Goal: Use online tool/utility: Utilize a website feature to perform a specific function

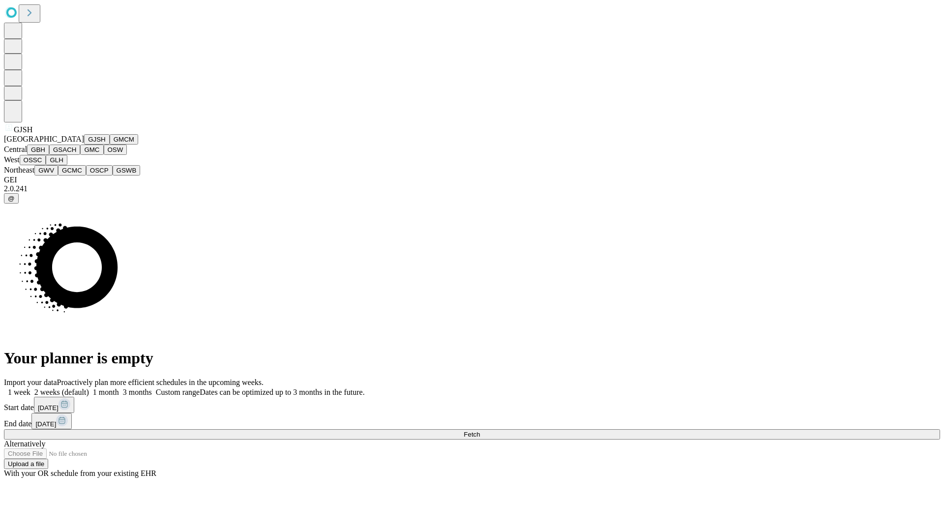
click at [84, 145] on button "GJSH" at bounding box center [97, 139] width 26 height 10
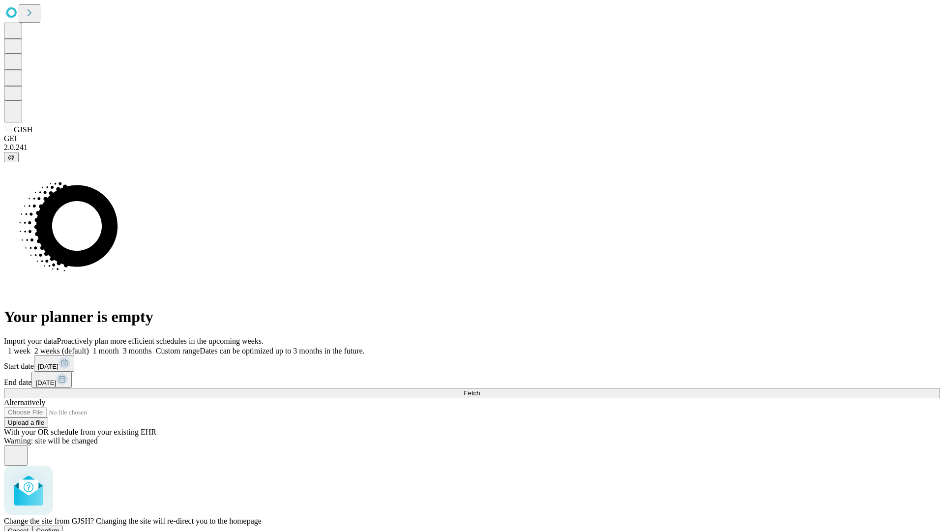
click at [59, 527] on span "Confirm" at bounding box center [47, 530] width 23 height 7
click at [119, 347] on label "1 month" at bounding box center [104, 351] width 30 height 8
click at [480, 389] on span "Fetch" at bounding box center [472, 392] width 16 height 7
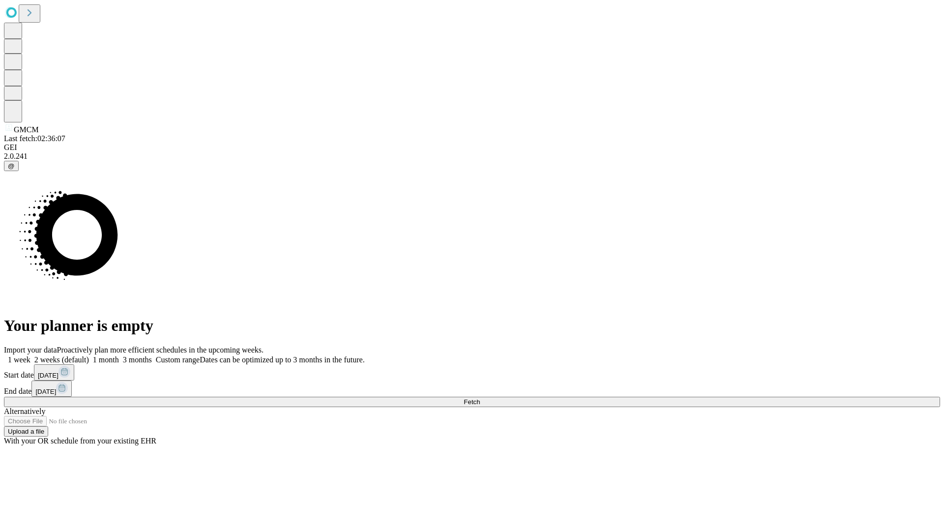
click at [119, 355] on label "1 month" at bounding box center [104, 359] width 30 height 8
click at [480, 398] on span "Fetch" at bounding box center [472, 401] width 16 height 7
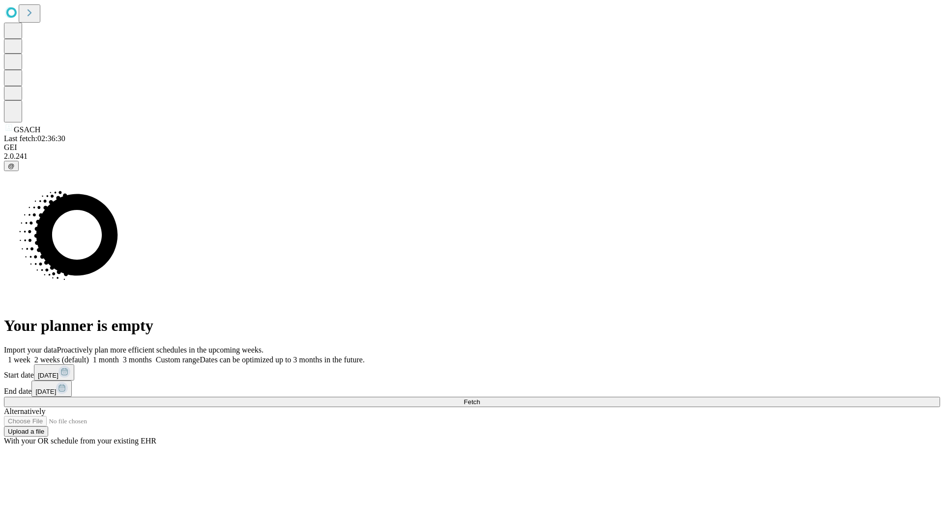
click at [119, 355] on label "1 month" at bounding box center [104, 359] width 30 height 8
click at [480, 398] on span "Fetch" at bounding box center [472, 401] width 16 height 7
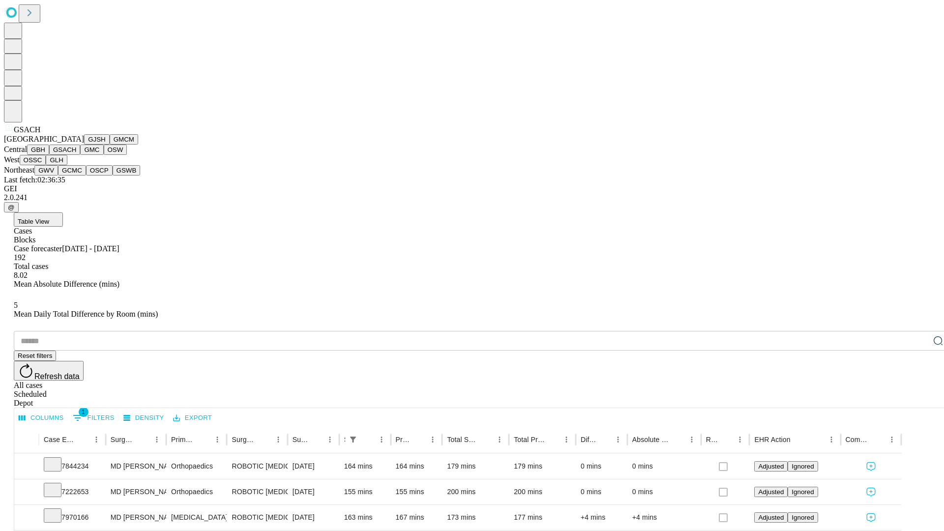
click at [80, 155] on button "GMC" at bounding box center [91, 150] width 23 height 10
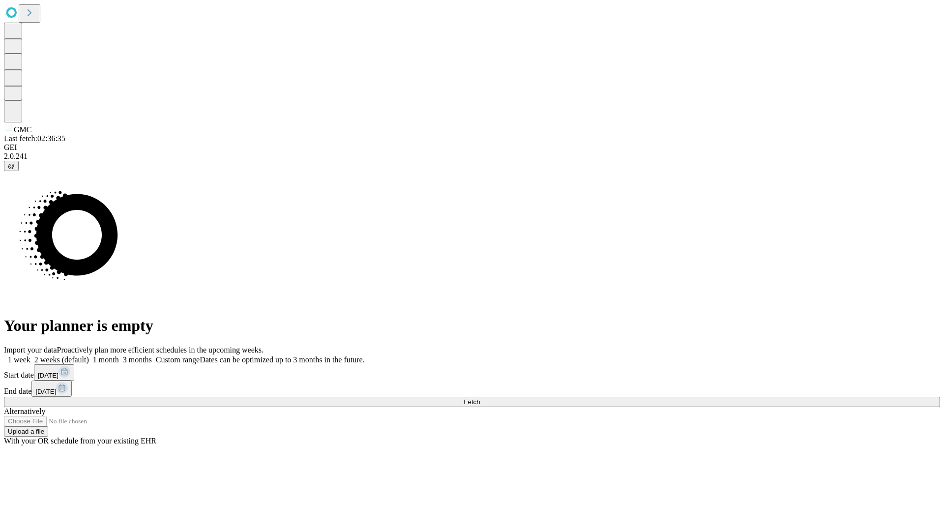
click at [480, 398] on span "Fetch" at bounding box center [472, 401] width 16 height 7
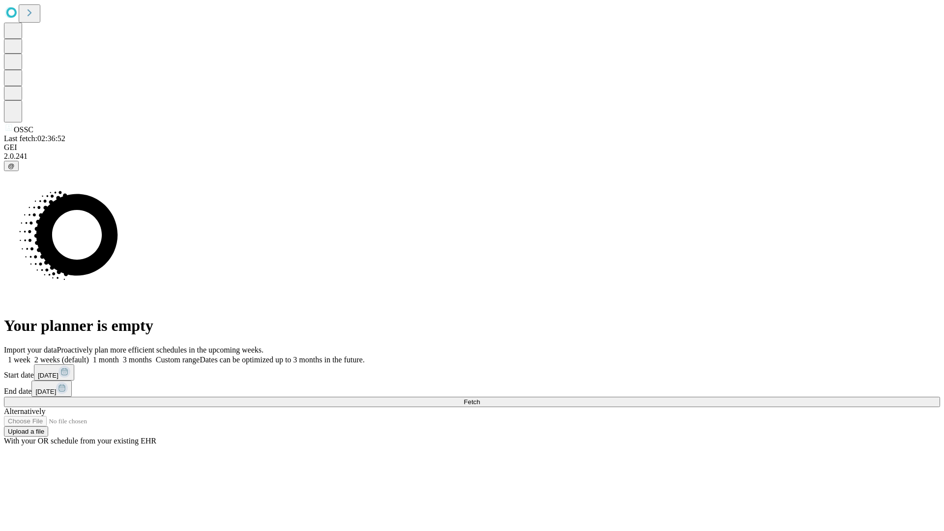
click at [480, 398] on span "Fetch" at bounding box center [472, 401] width 16 height 7
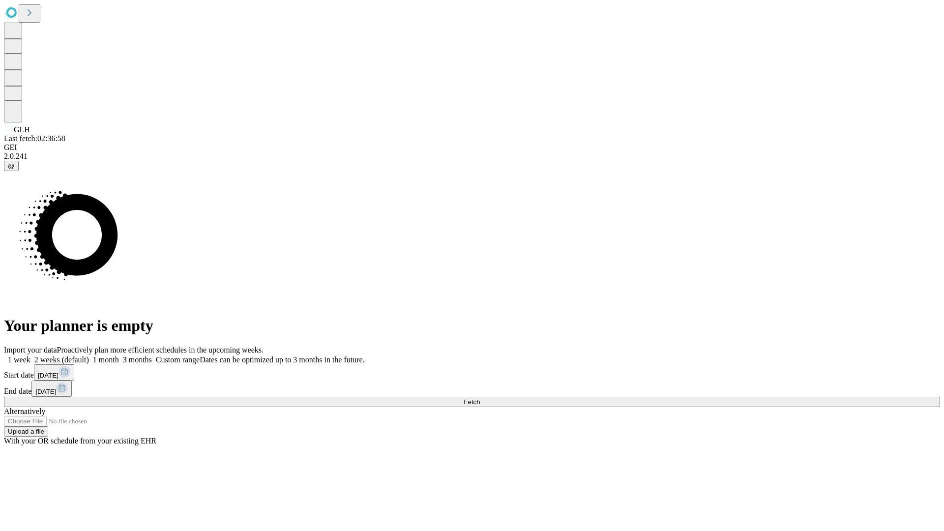
click at [480, 398] on span "Fetch" at bounding box center [472, 401] width 16 height 7
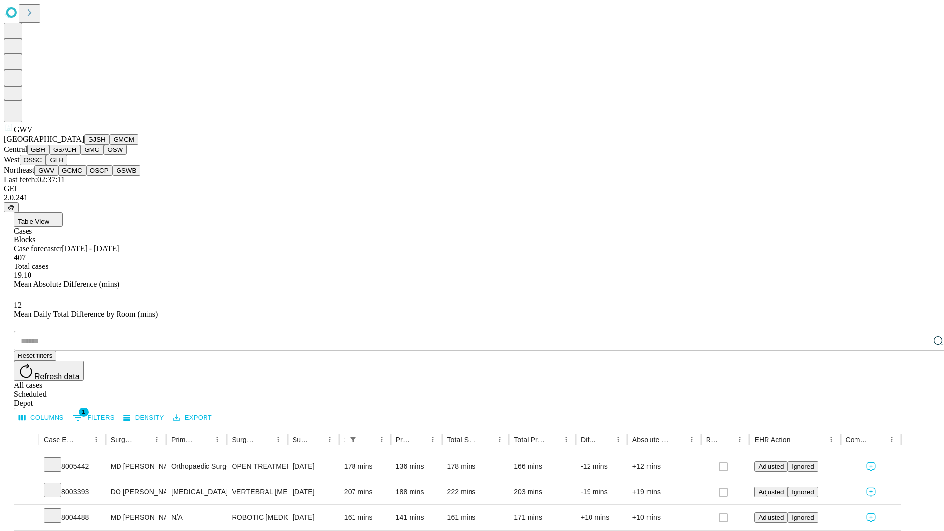
click at [76, 176] on button "GCMC" at bounding box center [72, 170] width 28 height 10
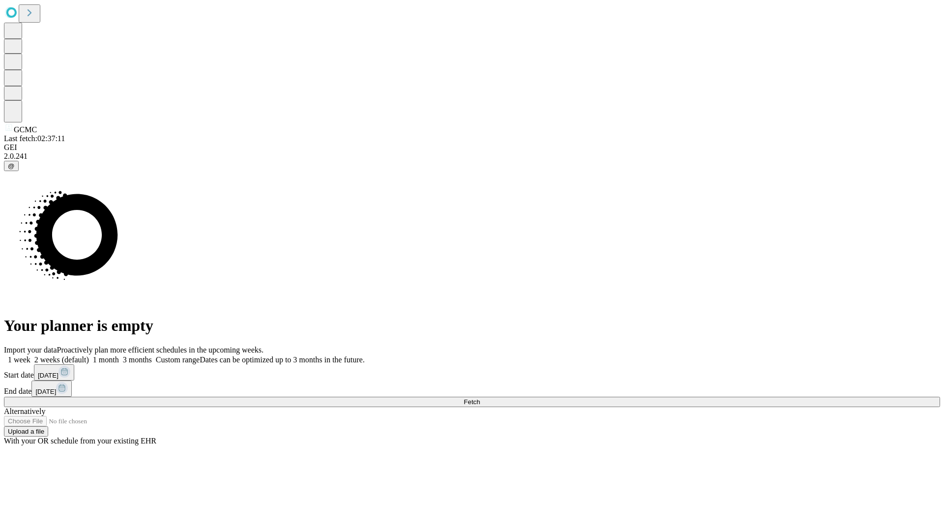
click at [119, 355] on label "1 month" at bounding box center [104, 359] width 30 height 8
click at [480, 398] on span "Fetch" at bounding box center [472, 401] width 16 height 7
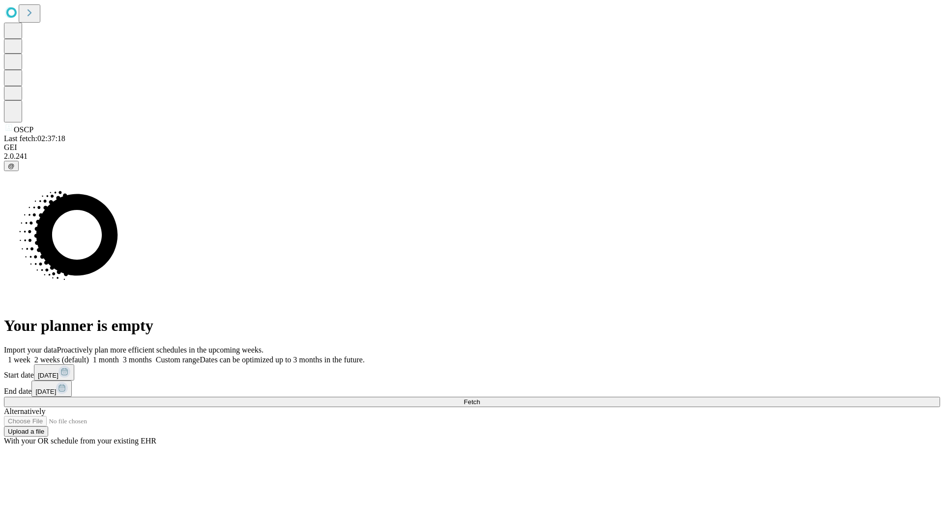
click at [480, 398] on span "Fetch" at bounding box center [472, 401] width 16 height 7
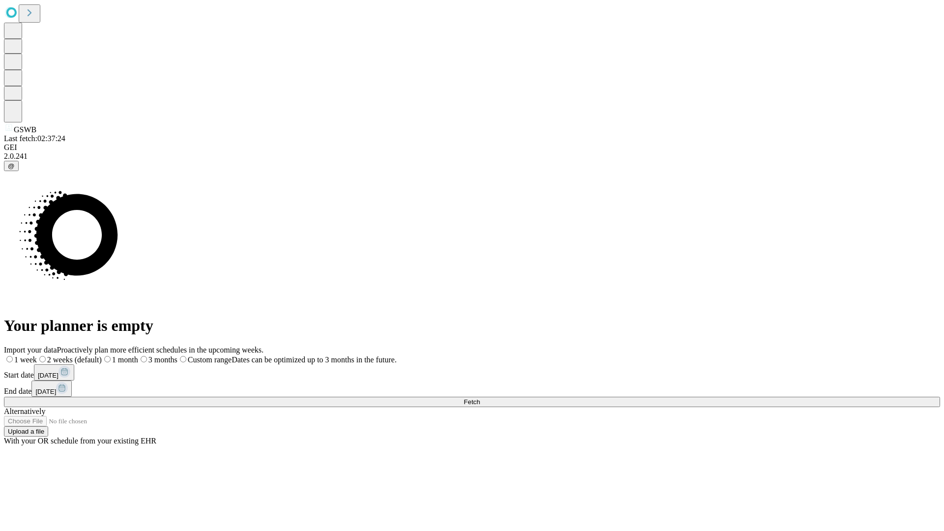
click at [138, 355] on label "1 month" at bounding box center [120, 359] width 36 height 8
click at [480, 398] on span "Fetch" at bounding box center [472, 401] width 16 height 7
